Goal: Task Accomplishment & Management: Manage account settings

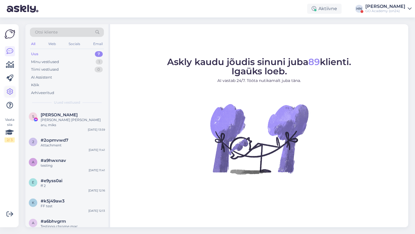
click at [13, 91] on icon at bounding box center [9, 92] width 7 height 7
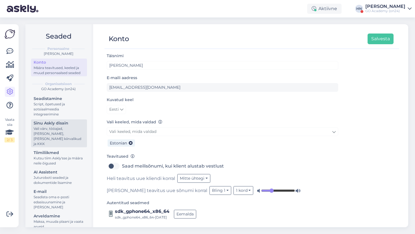
click at [43, 125] on div "Sinu Askly disain" at bounding box center [59, 123] width 51 height 6
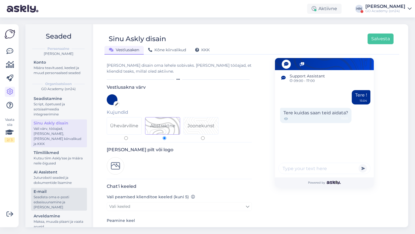
click at [40, 189] on div "E-mail" at bounding box center [59, 192] width 51 height 6
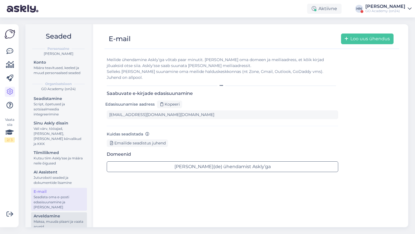
click at [60, 219] on div "Maksa, muuda plaani ja vaata arveid" at bounding box center [59, 224] width 51 height 10
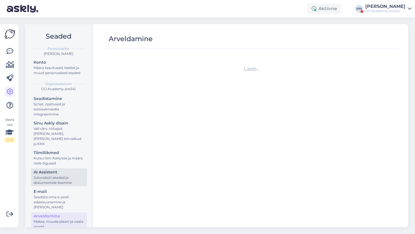
click at [56, 175] on div "Juturoboti seaded ja dokumentide lisamine" at bounding box center [59, 180] width 51 height 10
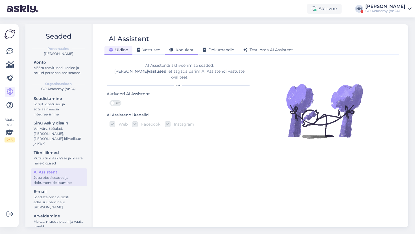
click at [180, 50] on span "Koduleht" at bounding box center [181, 49] width 24 height 5
click at [61, 170] on div "AI Assistent" at bounding box center [59, 173] width 51 height 6
click at [177, 52] on span "Koduleht" at bounding box center [181, 49] width 24 height 5
click at [185, 50] on span "Koduleht" at bounding box center [181, 49] width 24 height 5
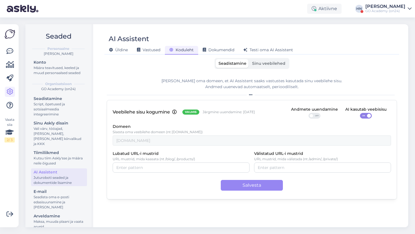
click at [261, 68] on div "Seadistamine Sinu veebilehed" at bounding box center [251, 63] width 75 height 11
click at [260, 63] on span "Sinu veebilehed" at bounding box center [268, 63] width 33 height 5
click at [249, 59] on input "Sinu veebilehed" at bounding box center [249, 59] width 0 height 0
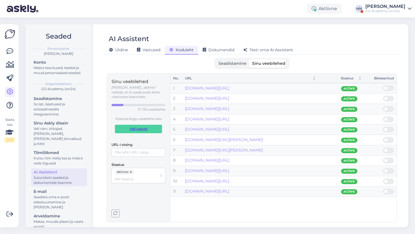
click at [128, 125] on span "Vali pakett" at bounding box center [138, 129] width 39 height 8
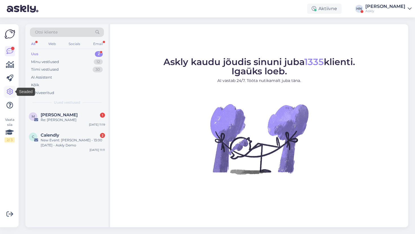
click at [12, 90] on icon at bounding box center [9, 92] width 7 height 7
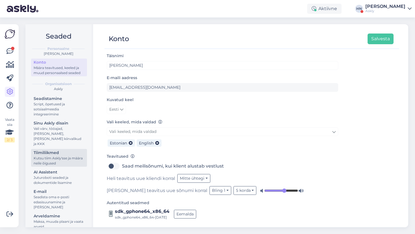
click at [46, 160] on div "Kutsu tiim Askly'sse ja määra neile õigused" at bounding box center [59, 161] width 51 height 10
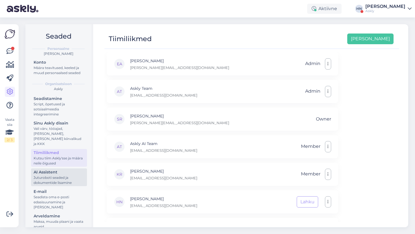
click at [46, 170] on div "AI Assistent" at bounding box center [59, 173] width 51 height 6
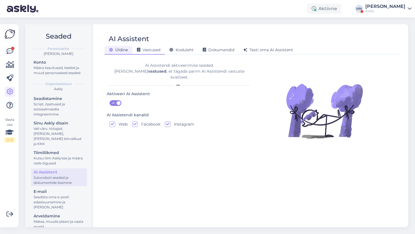
click at [158, 48] on span "Vastused" at bounding box center [148, 49] width 23 height 5
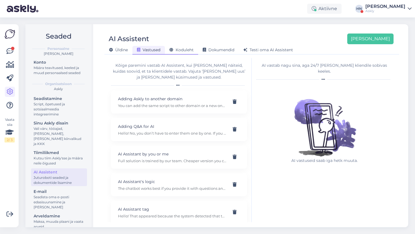
click at [183, 50] on span "Koduleht" at bounding box center [181, 49] width 24 height 5
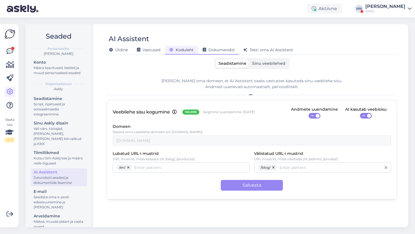
click at [229, 53] on div "Dokumendid" at bounding box center [218, 50] width 41 height 9
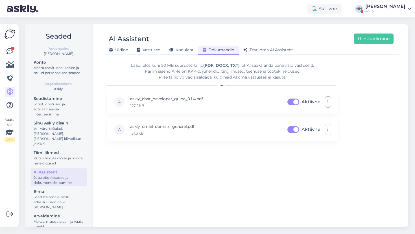
click at [267, 45] on div "[PERSON_NAME] Vastused Koduleht Dokumendid [PERSON_NAME] oma AI Assistent" at bounding box center [248, 49] width 289 height 10
click at [267, 47] on div "Testi oma AI Assistent" at bounding box center [268, 50] width 59 height 9
